Goal: Task Accomplishment & Management: Complete application form

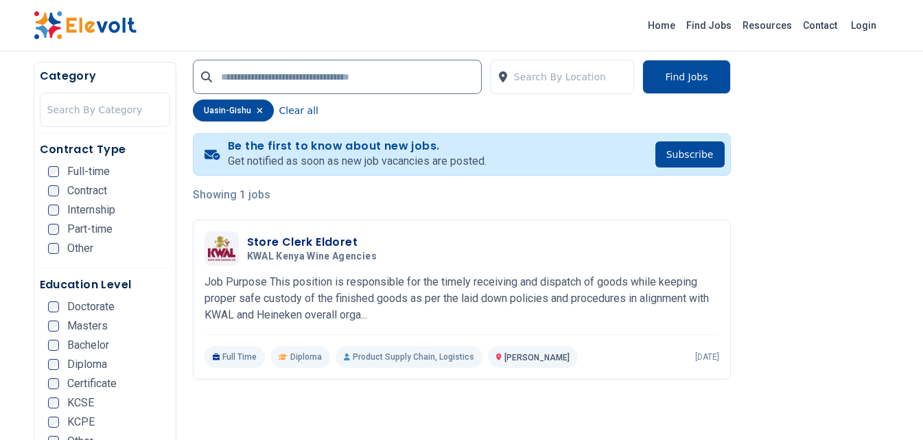
scroll to position [219, 0]
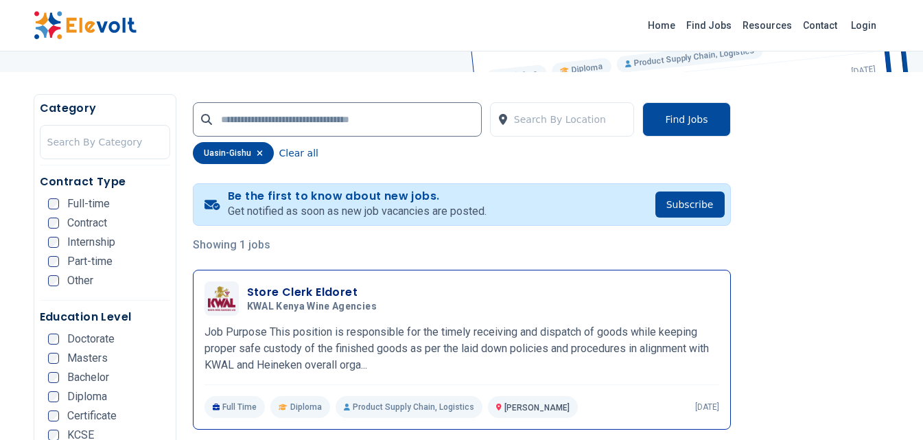
click at [233, 299] on img at bounding box center [221, 298] width 27 height 25
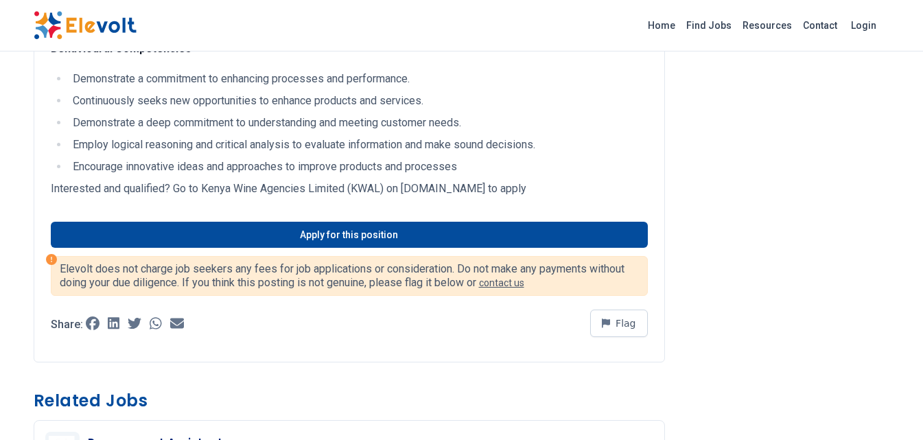
scroll to position [1399, 0]
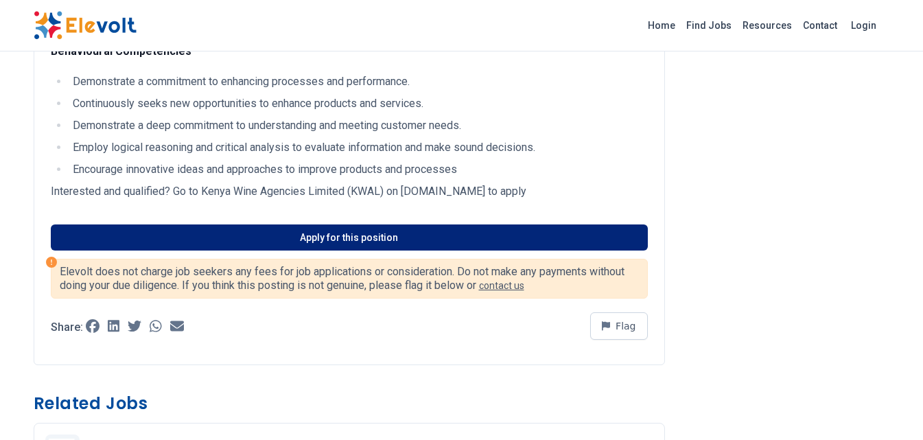
click at [338, 230] on link "Apply for this position" at bounding box center [349, 237] width 597 height 26
click at [414, 236] on link "Apply for this position" at bounding box center [349, 237] width 597 height 26
